Goal: Task Accomplishment & Management: Manage account settings

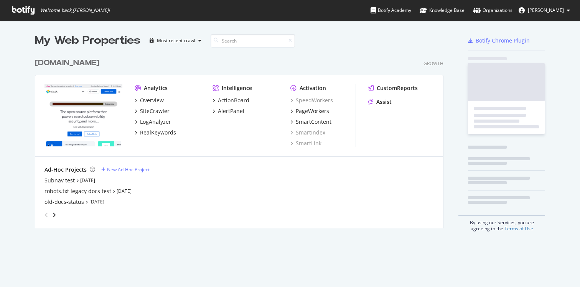
scroll to position [287, 580]
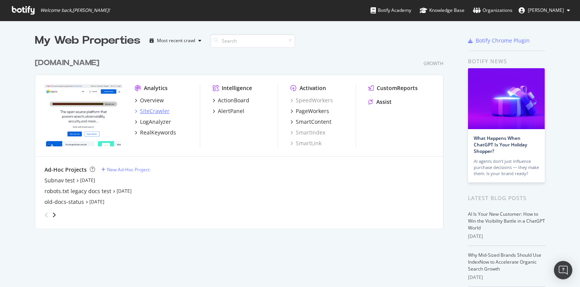
click at [152, 109] on div "SiteCrawler" at bounding box center [155, 111] width 30 height 8
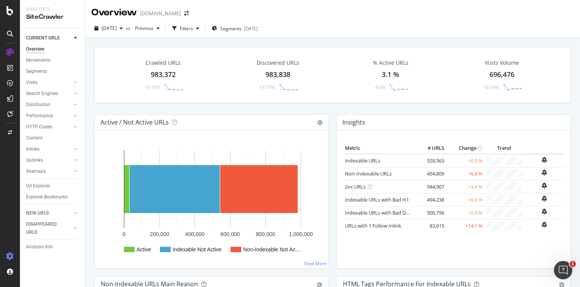
click at [8, 253] on icon at bounding box center [10, 257] width 8 height 8
click at [13, 14] on icon at bounding box center [10, 10] width 7 height 9
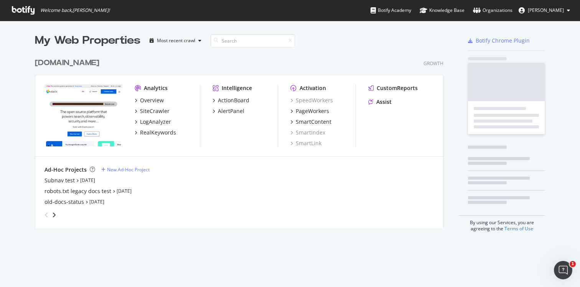
scroll to position [287, 580]
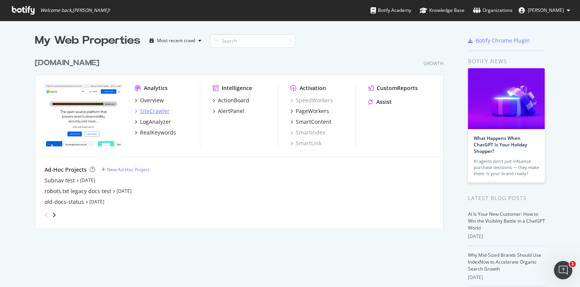
click at [156, 111] on div "SiteCrawler" at bounding box center [155, 111] width 30 height 8
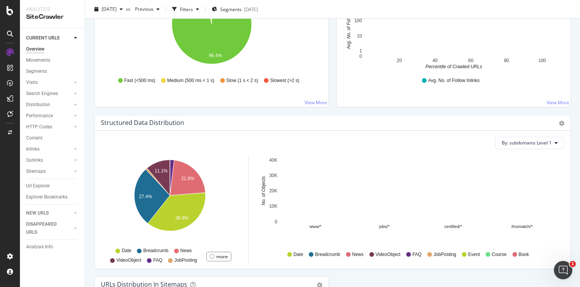
scroll to position [826, 0]
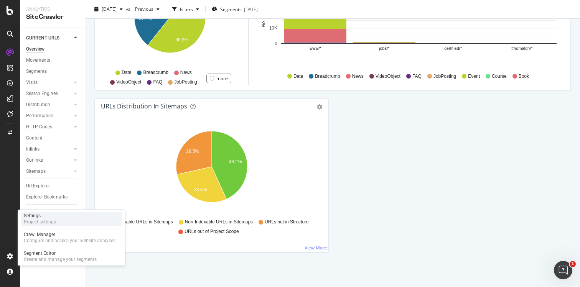
click at [56, 222] on div "Settings Project settings" at bounding box center [71, 219] width 101 height 14
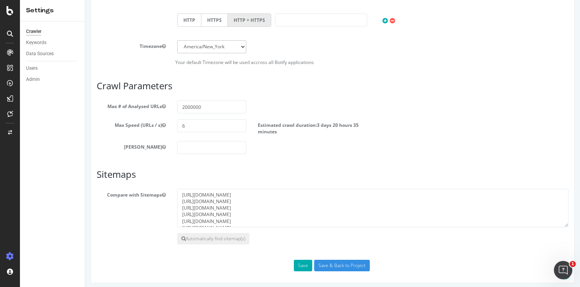
scroll to position [355, 0]
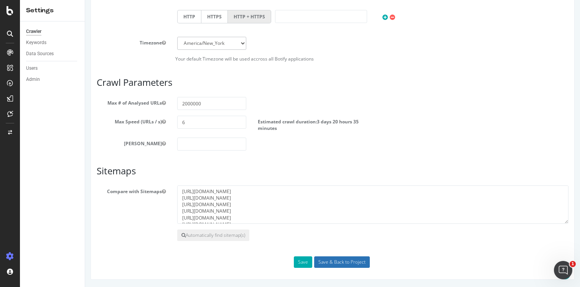
click at [346, 260] on input "Save & Back to Project" at bounding box center [342, 263] width 56 height 12
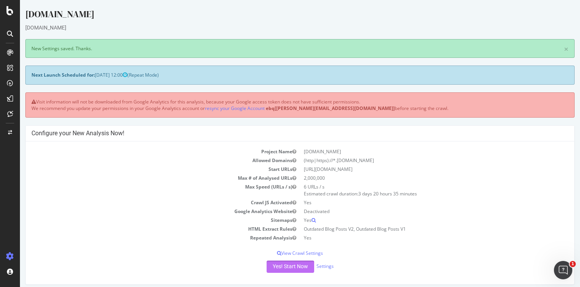
click at [291, 269] on button "Yes! Start Now" at bounding box center [291, 267] width 48 height 12
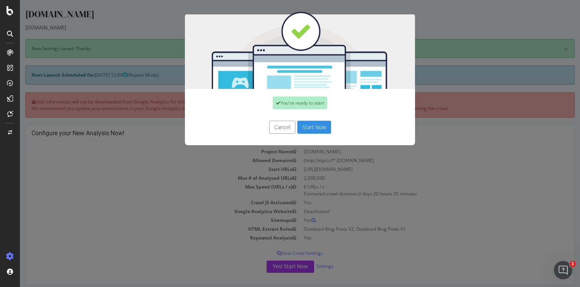
click at [289, 129] on button "Cancel" at bounding box center [282, 127] width 26 height 13
